Goal: Information Seeking & Learning: Learn about a topic

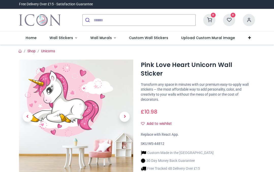
scroll to position [13, 0]
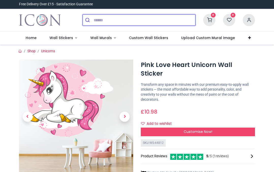
click at [98, 20] on input "search" at bounding box center [145, 19] width 102 height 11
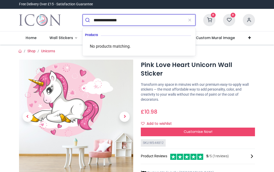
type input "**********"
click at [88, 20] on button "submit" at bounding box center [88, 19] width 11 height 11
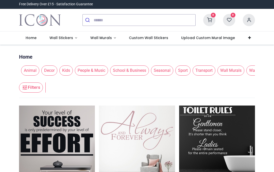
click at [68, 70] on span "Kids" at bounding box center [65, 71] width 13 height 10
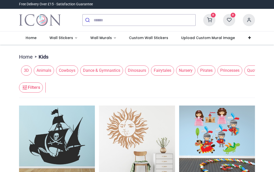
click at [168, 71] on span "Fairytales" at bounding box center [162, 71] width 23 height 10
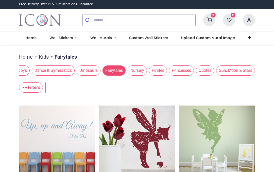
scroll to position [0, 53]
